Goal: Task Accomplishment & Management: Use online tool/utility

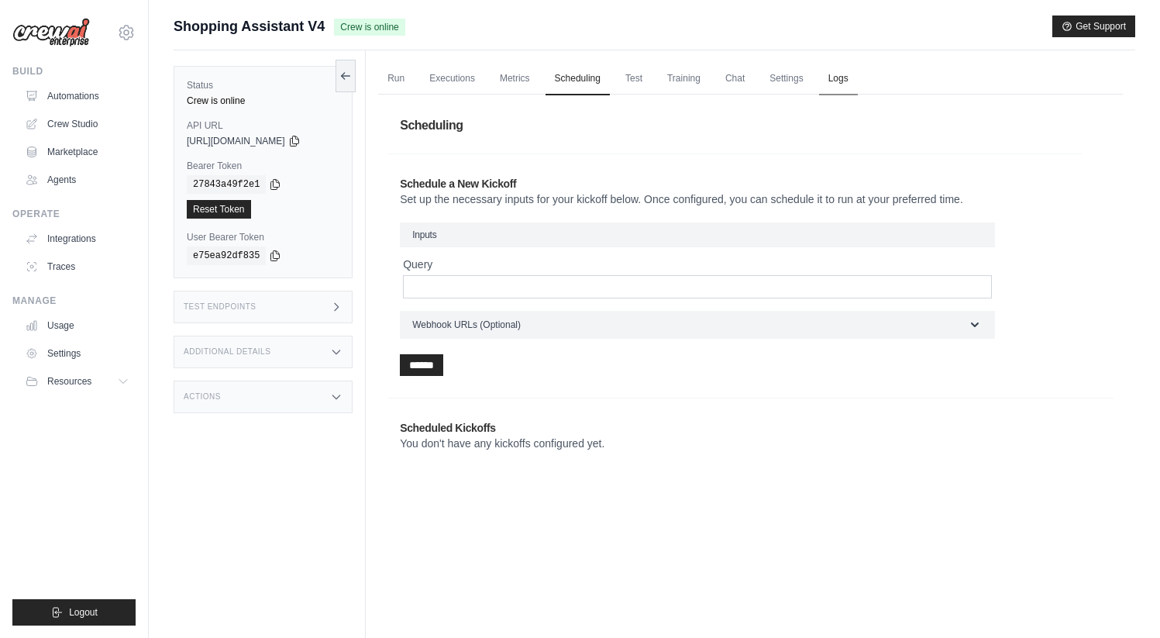
click at [846, 71] on link "Logs" at bounding box center [838, 79] width 39 height 33
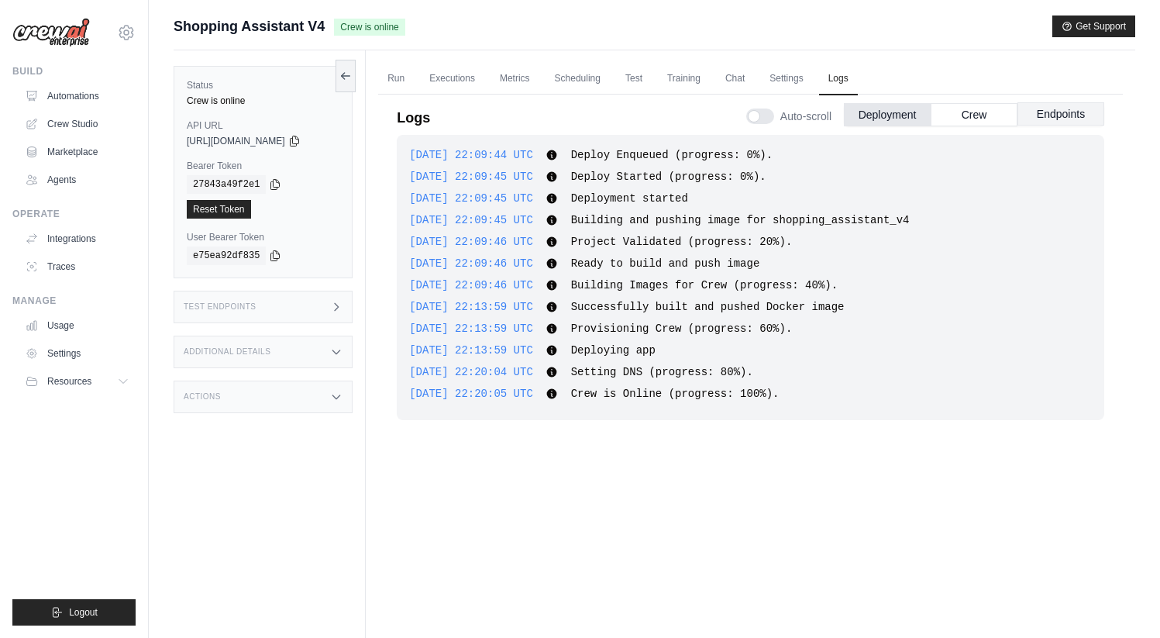
click at [1029, 120] on button "Endpoints" at bounding box center [1060, 113] width 87 height 23
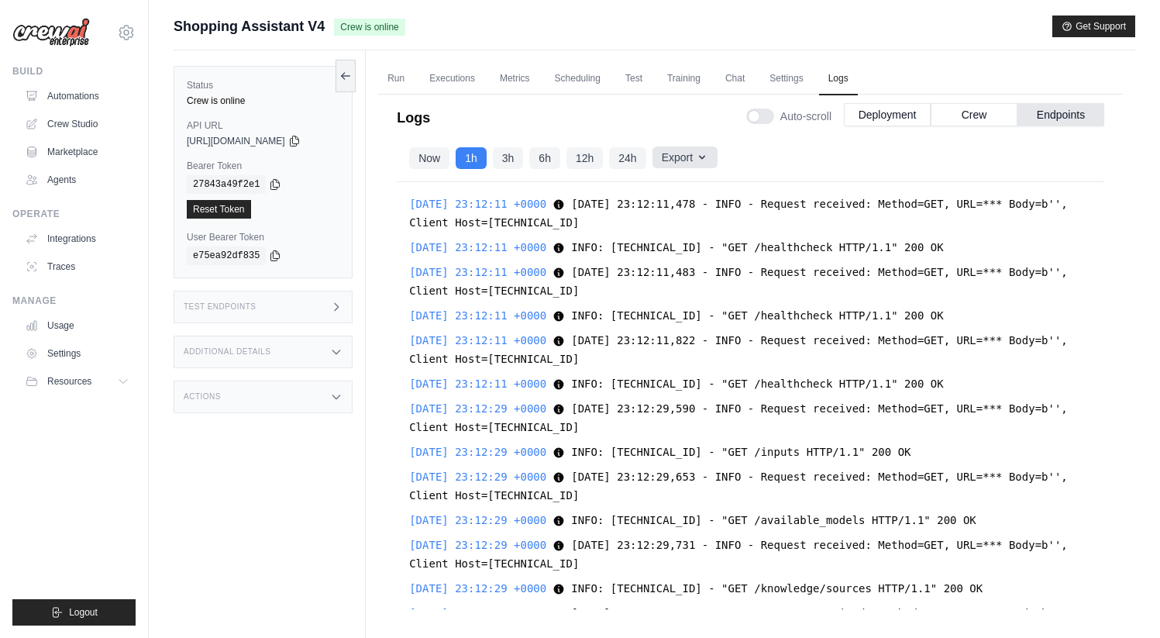
click at [689, 163] on button "Export" at bounding box center [684, 157] width 65 height 22
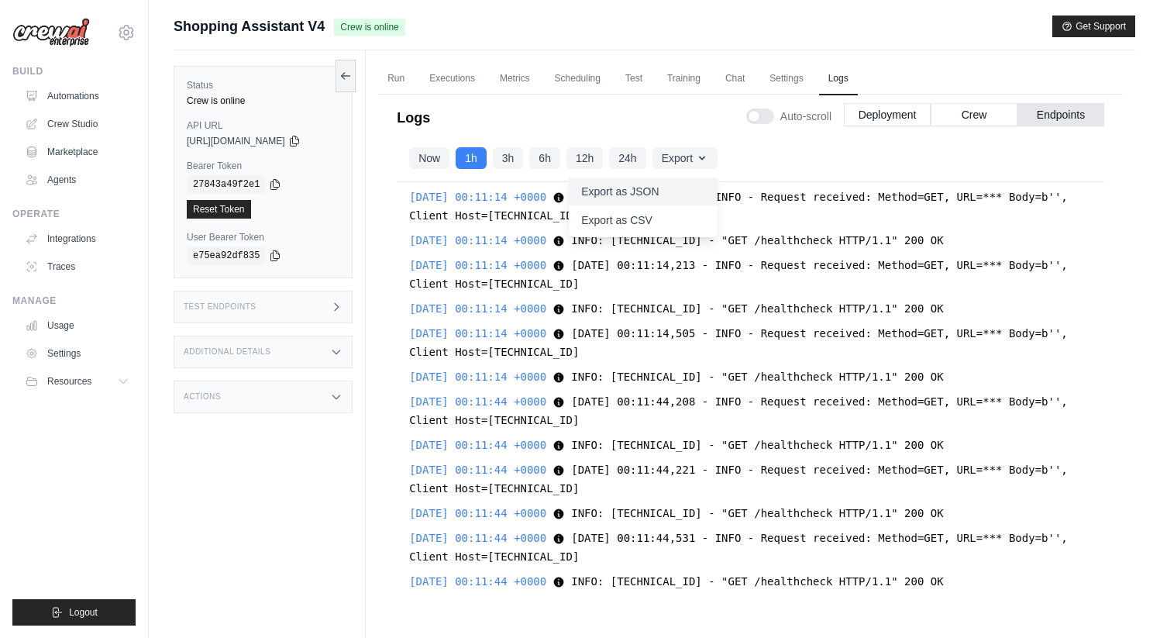
click at [670, 194] on button "Export as JSON" at bounding box center [643, 191] width 149 height 28
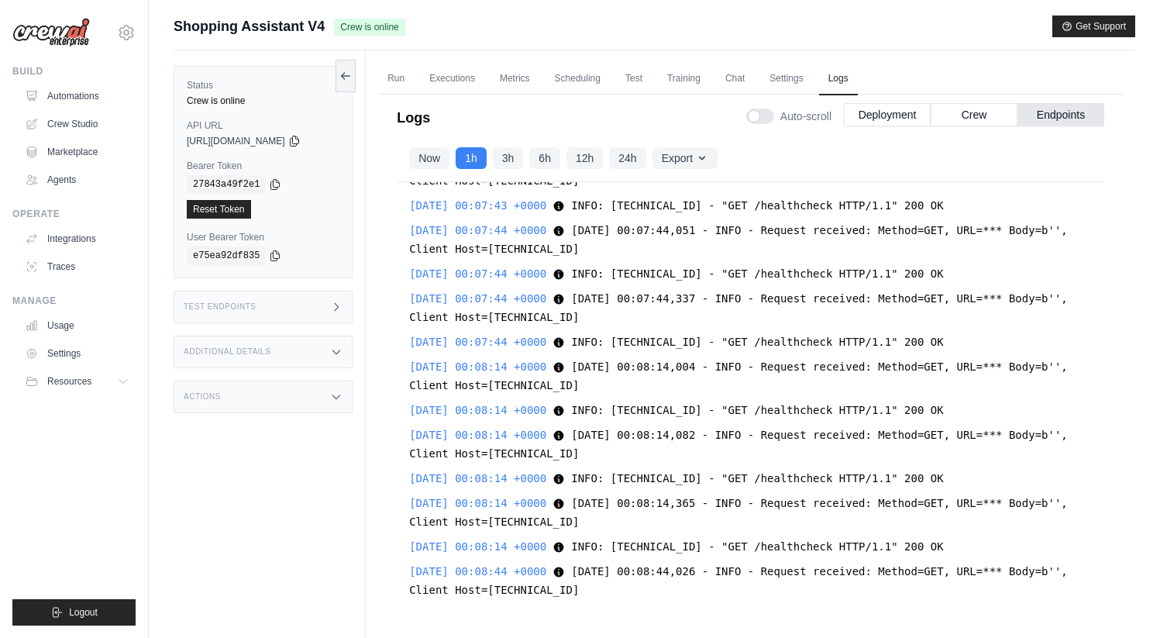
scroll to position [23611, 0]
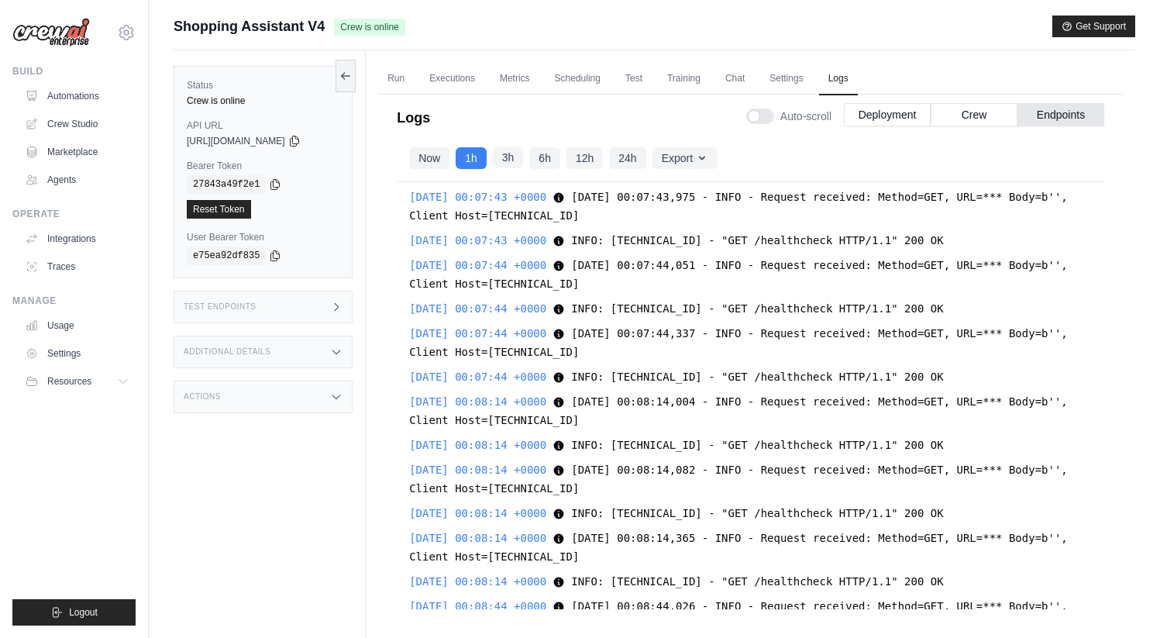
click at [507, 160] on button "3h" at bounding box center [508, 157] width 31 height 22
click at [704, 151] on button "Export" at bounding box center [684, 157] width 65 height 22
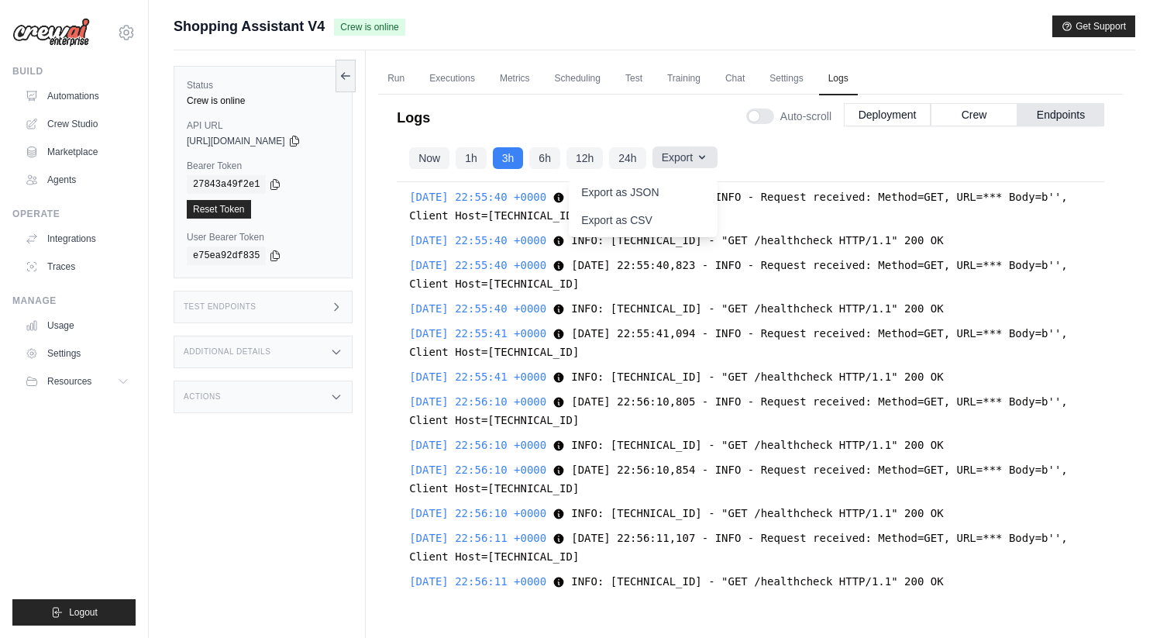
scroll to position [16751, 0]
click at [708, 159] on icon "button" at bounding box center [702, 157] width 12 height 12
click at [644, 193] on button "Export as JSON" at bounding box center [643, 191] width 149 height 28
